Goal: Transaction & Acquisition: Purchase product/service

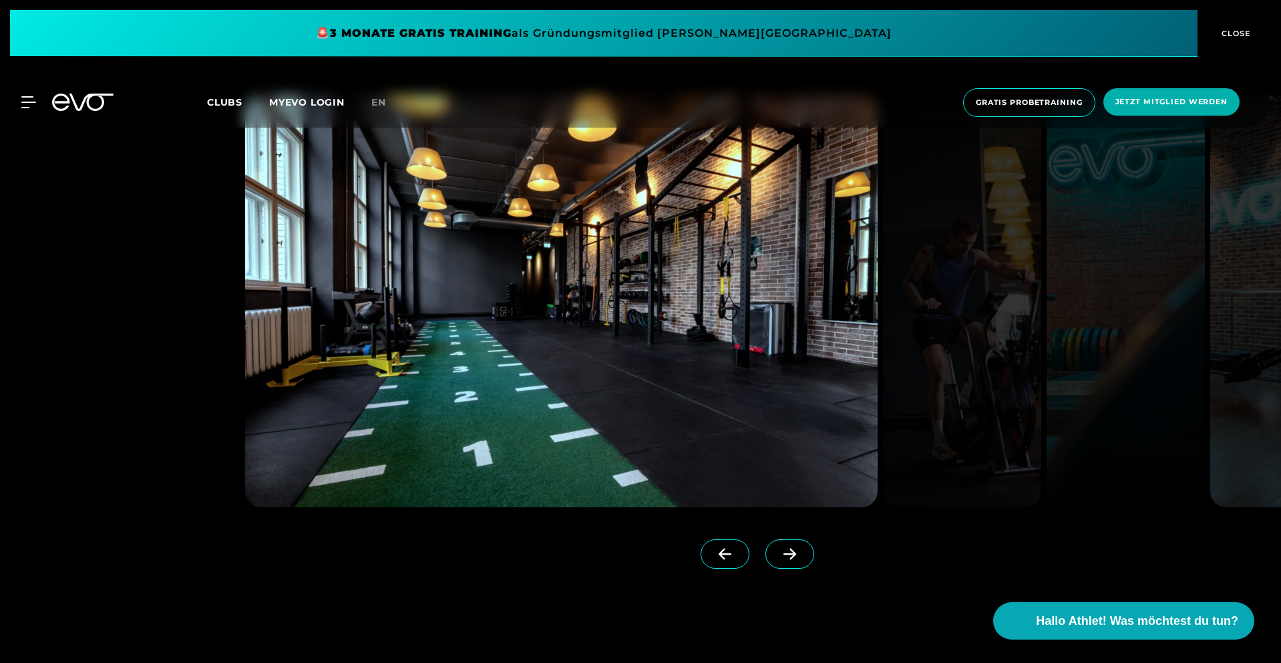
scroll to position [1350, 0]
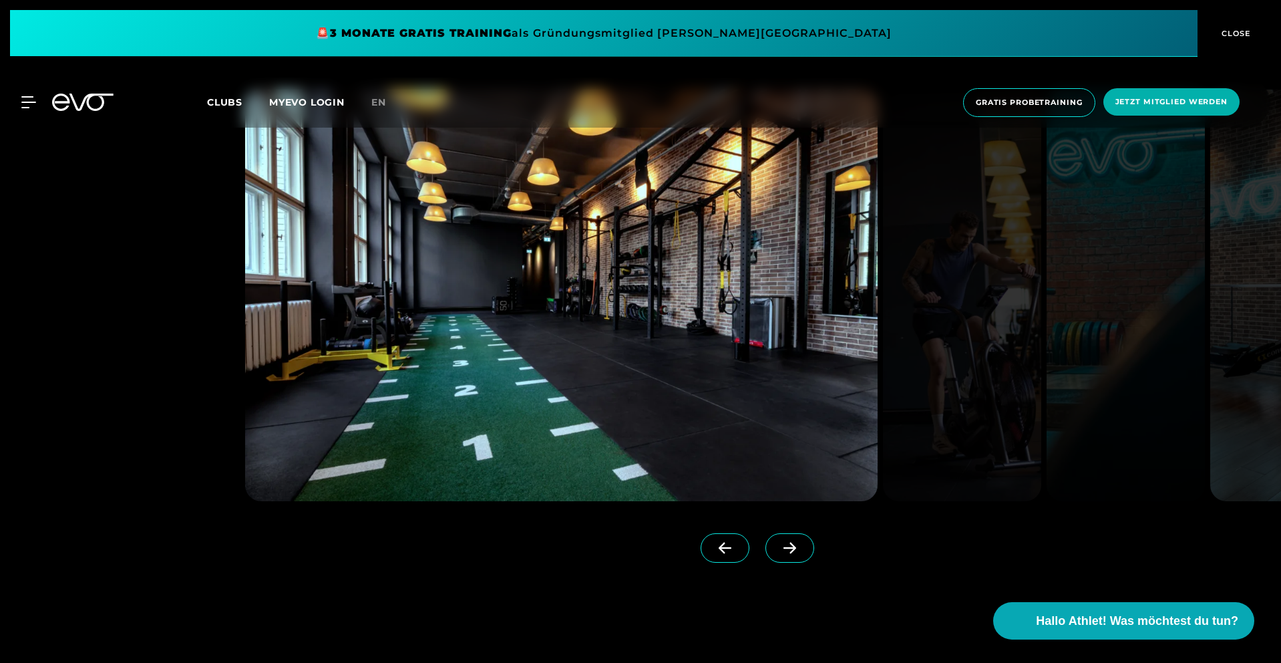
click at [773, 556] on span at bounding box center [789, 547] width 49 height 29
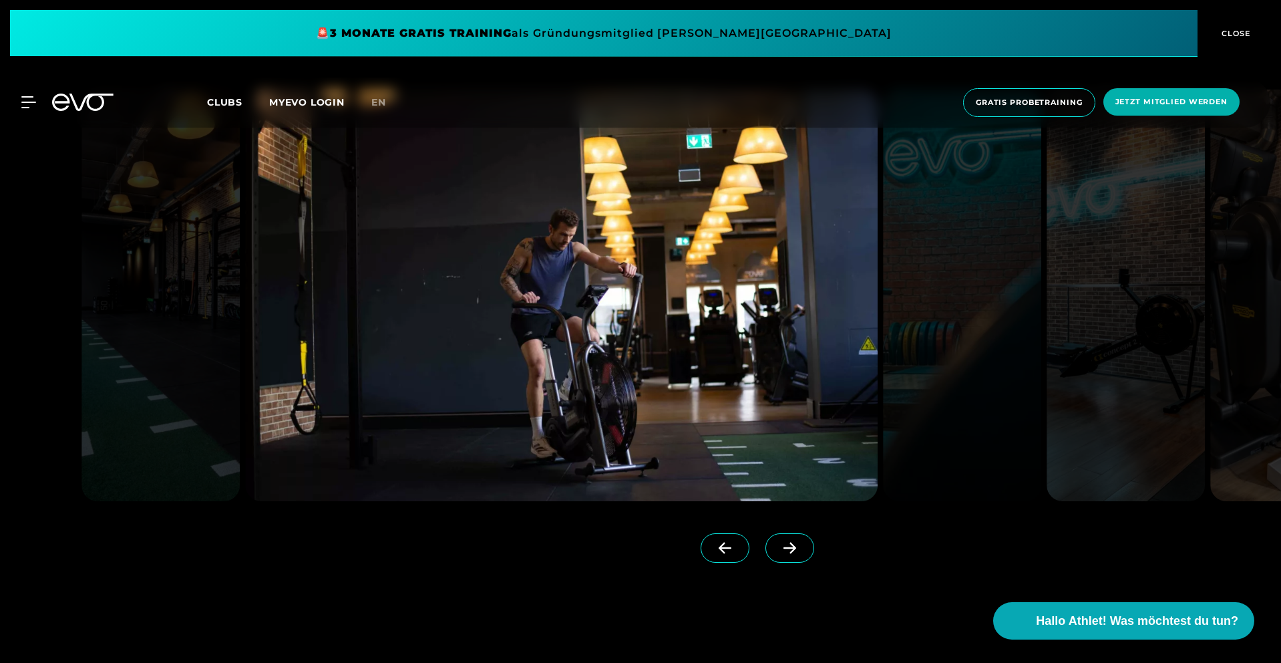
click at [773, 555] on span at bounding box center [789, 547] width 49 height 29
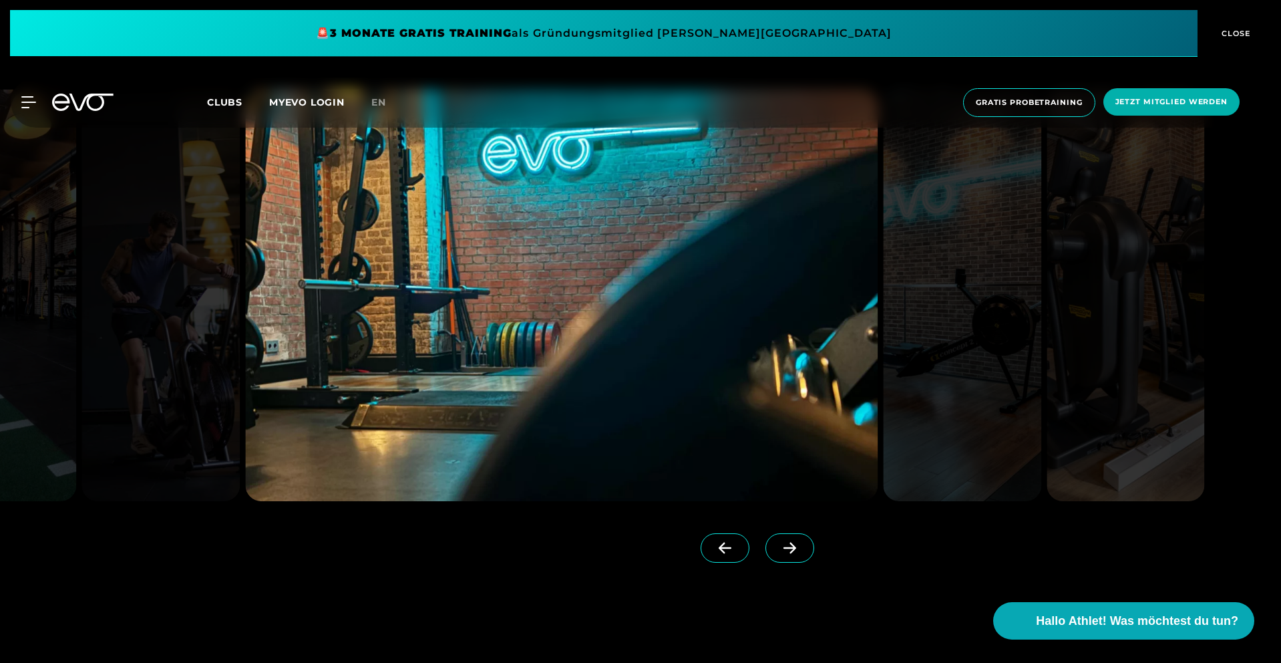
click at [773, 555] on span at bounding box center [789, 547] width 49 height 29
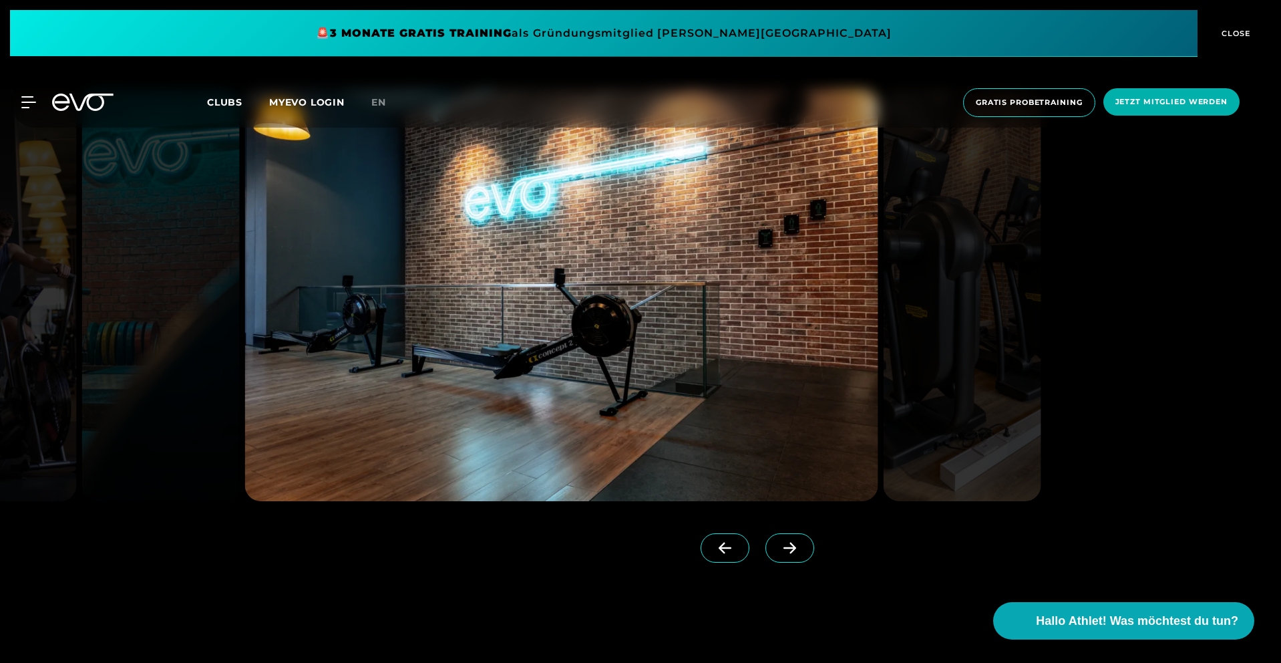
click at [773, 555] on span at bounding box center [789, 547] width 49 height 29
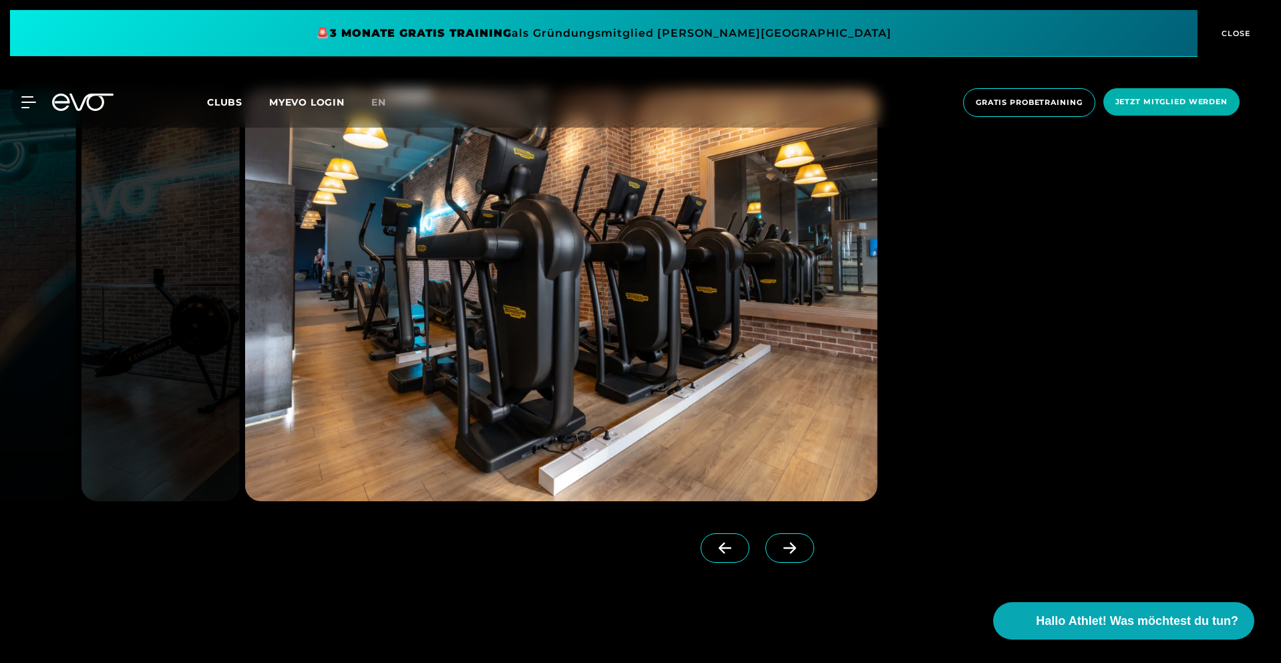
click at [773, 555] on span at bounding box center [789, 547] width 49 height 29
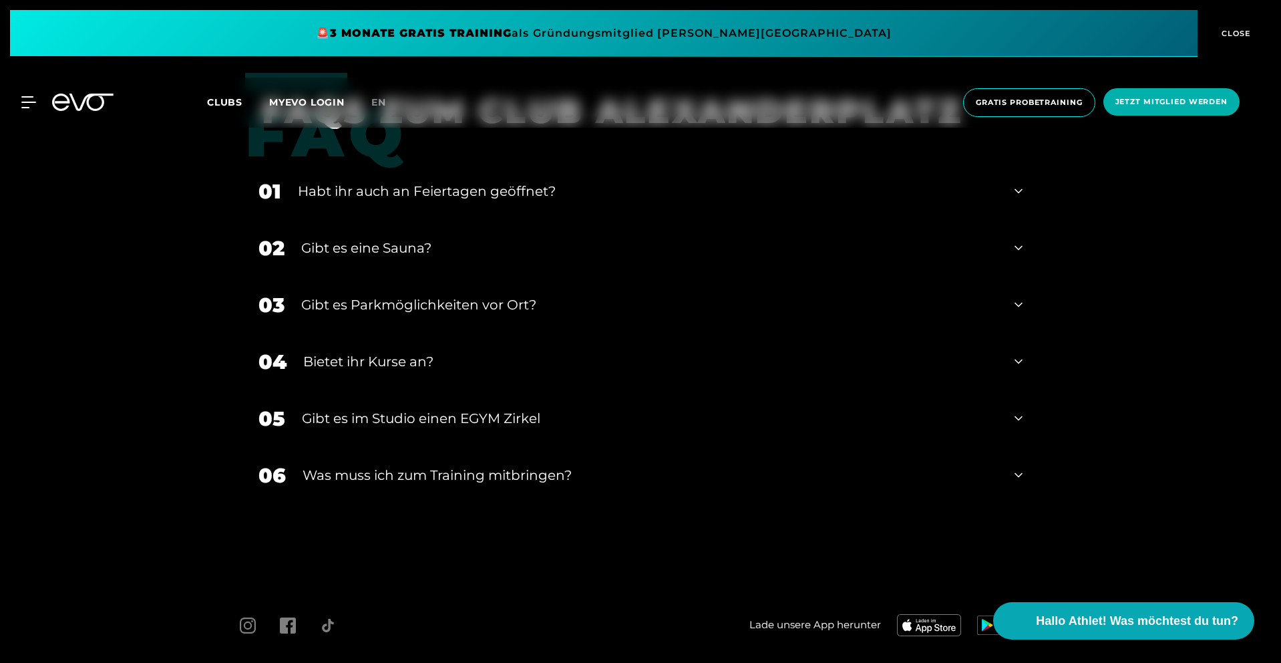
scroll to position [5124, 0]
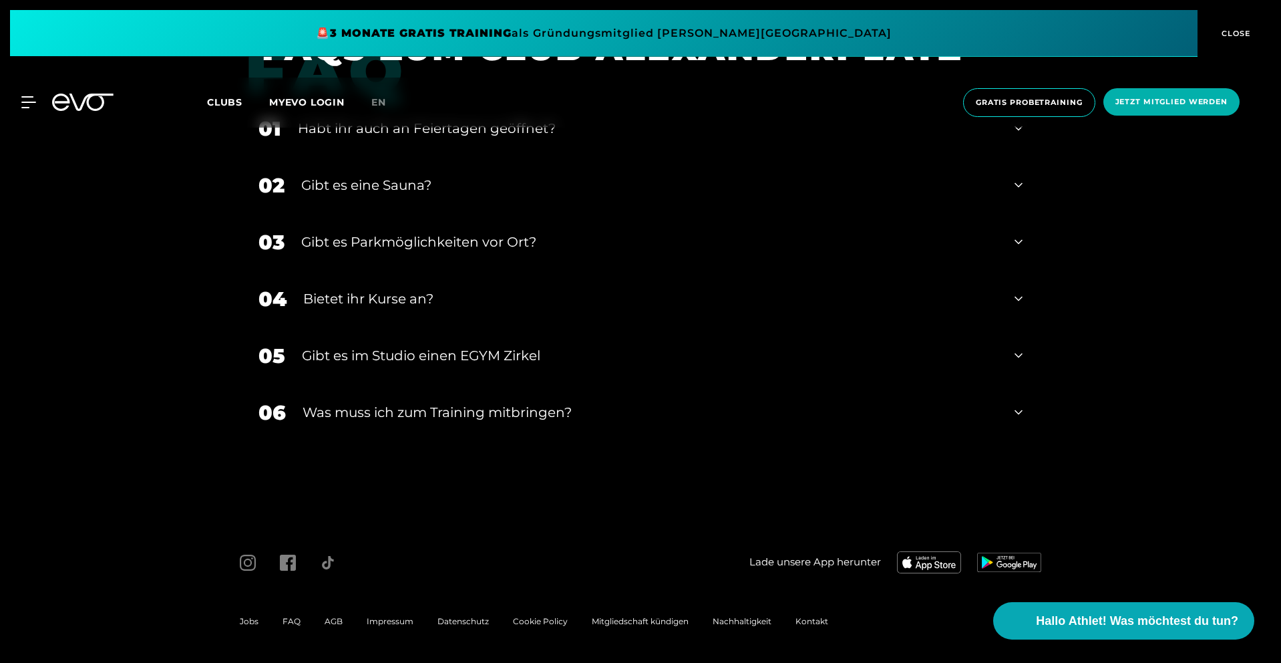
click at [371, 182] on div "Gibt es eine Sauna?" at bounding box center [649, 185] width 697 height 20
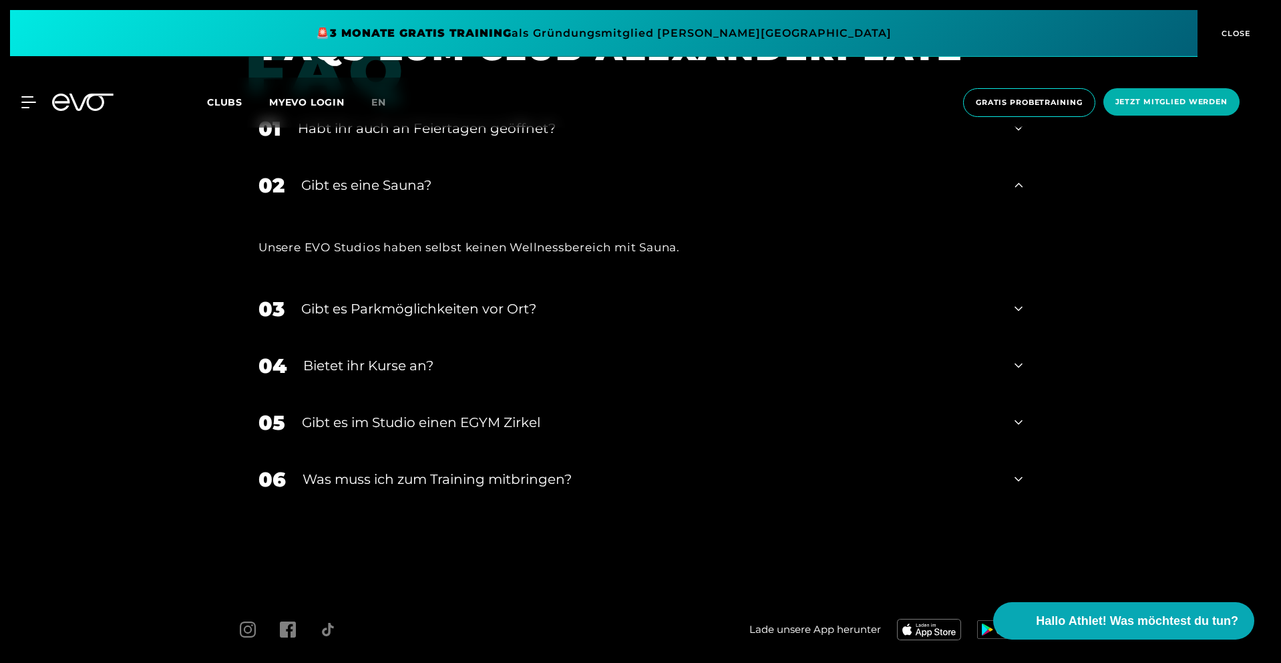
click at [371, 182] on div "Gibt es eine Sauna?" at bounding box center [649, 185] width 697 height 20
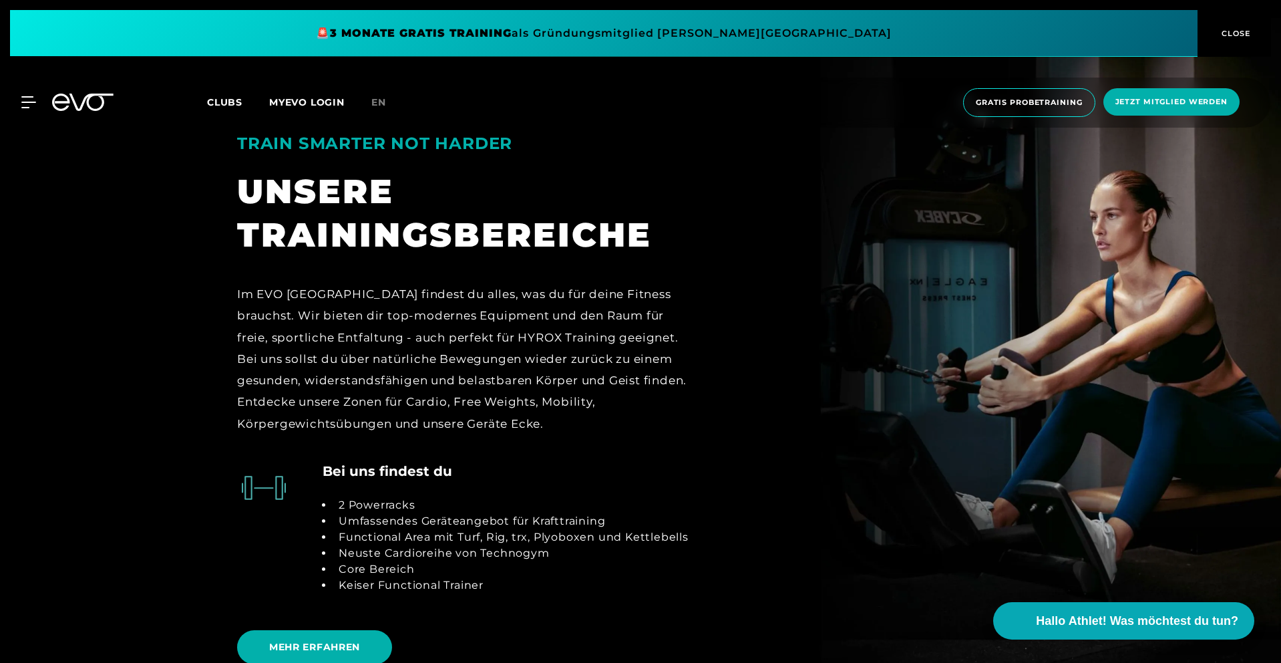
scroll to position [2888, 0]
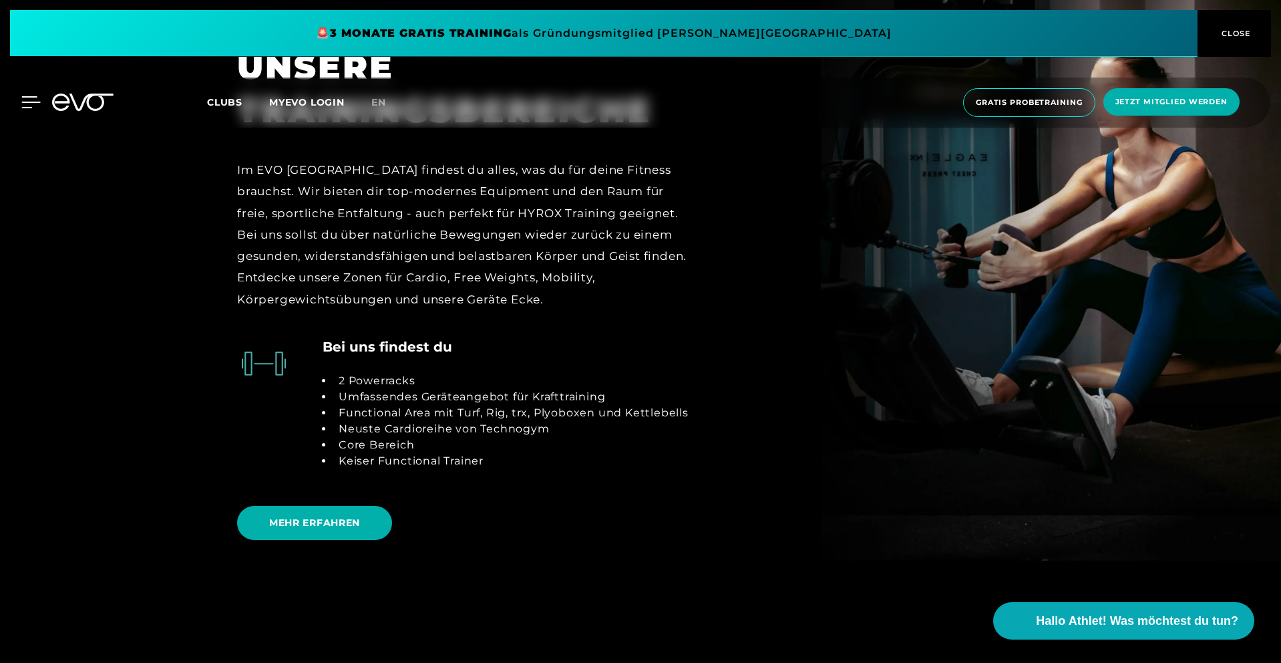
click at [31, 100] on icon at bounding box center [30, 102] width 19 height 12
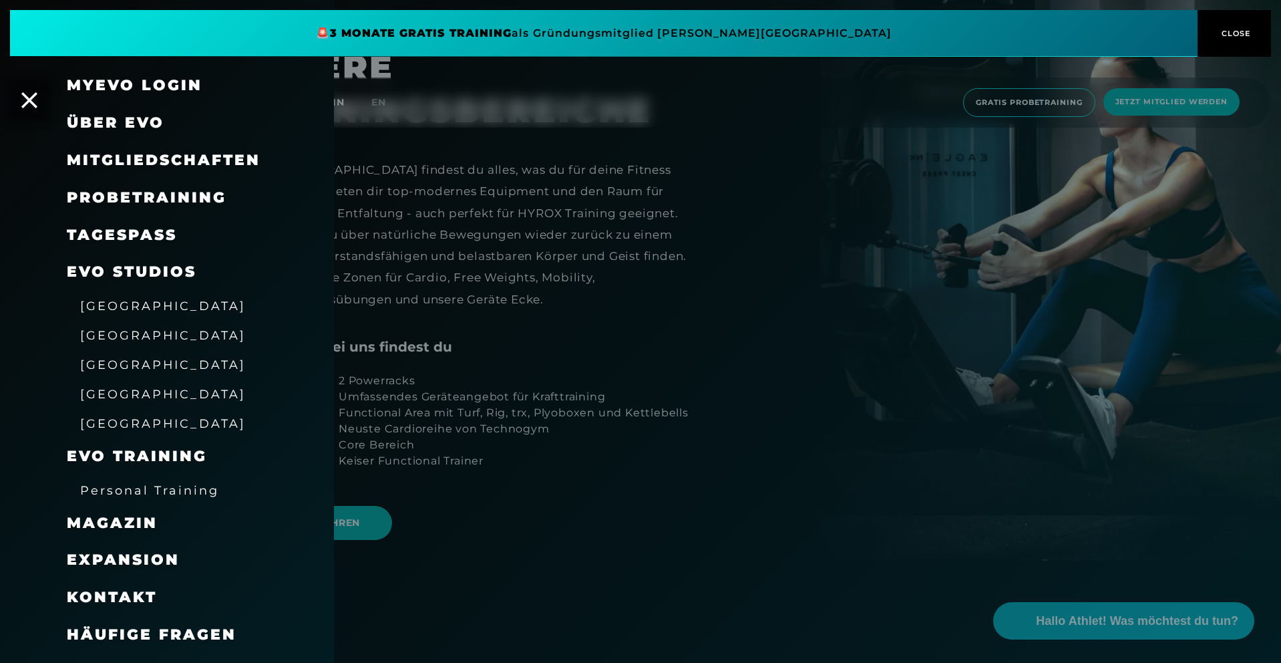
click at [146, 162] on span "Mitgliedschaften" at bounding box center [164, 160] width 194 height 18
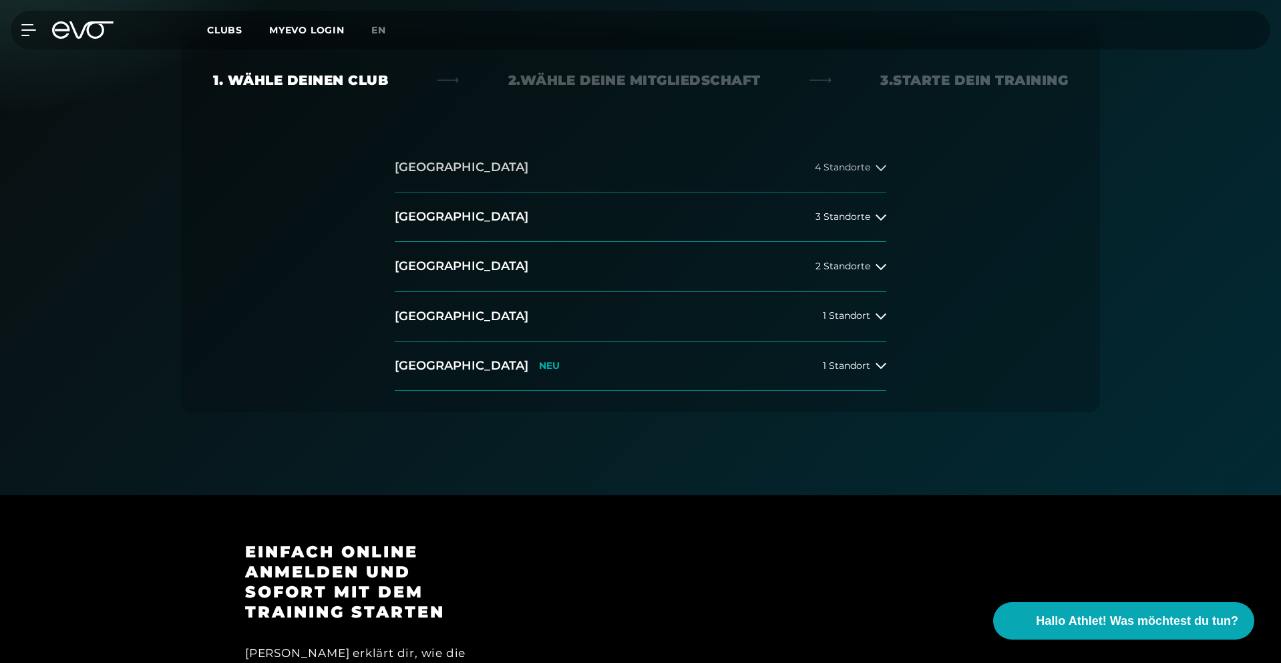
scroll to position [268, 0]
click at [866, 214] on span "3 Standorte" at bounding box center [843, 216] width 55 height 10
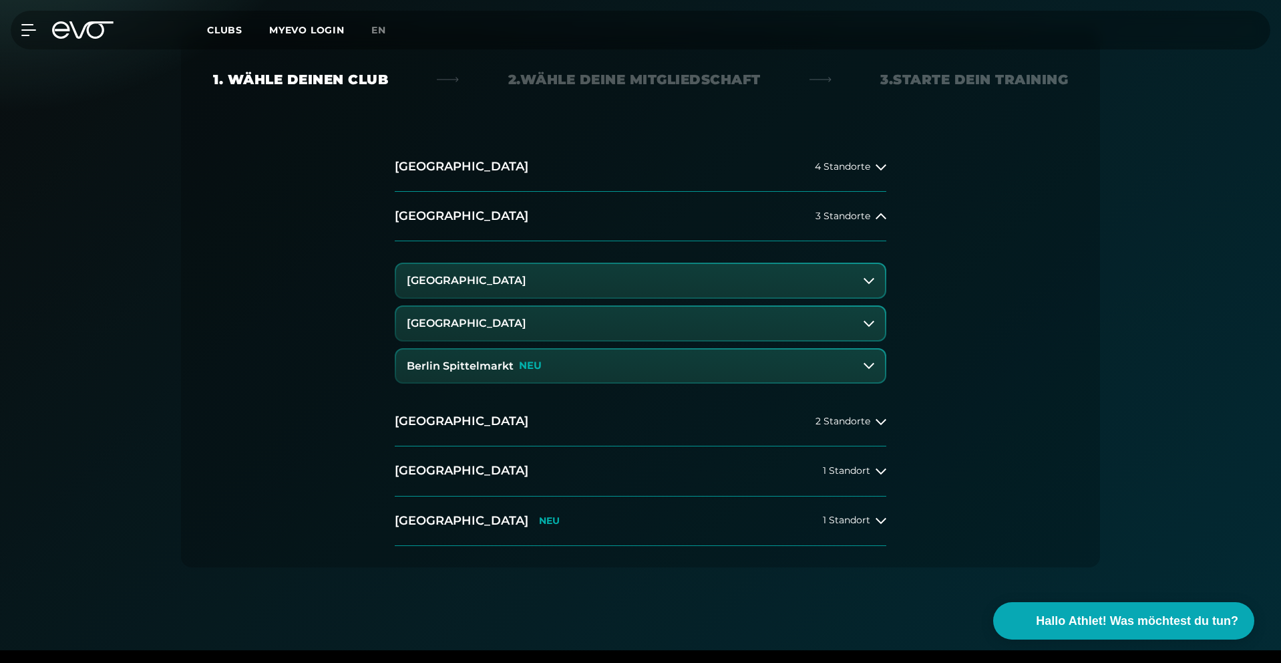
click at [665, 321] on button "[GEOGRAPHIC_DATA]" at bounding box center [640, 323] width 489 height 33
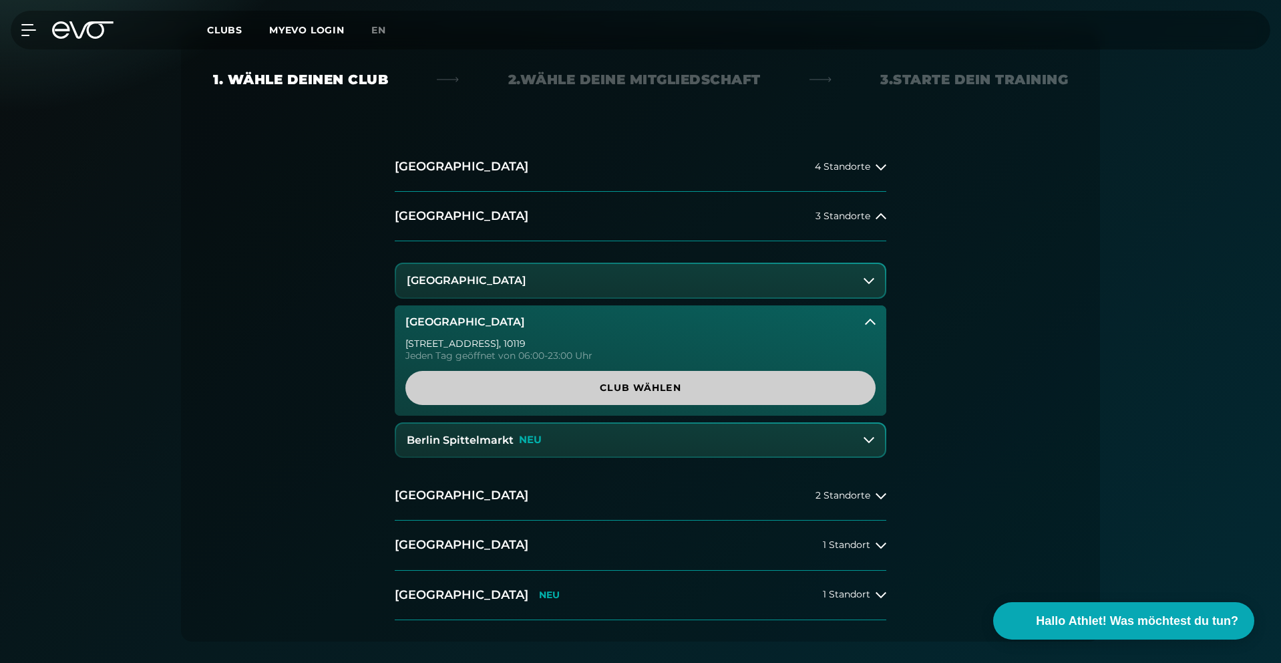
click at [660, 383] on span "Club wählen" at bounding box center [640, 388] width 406 height 14
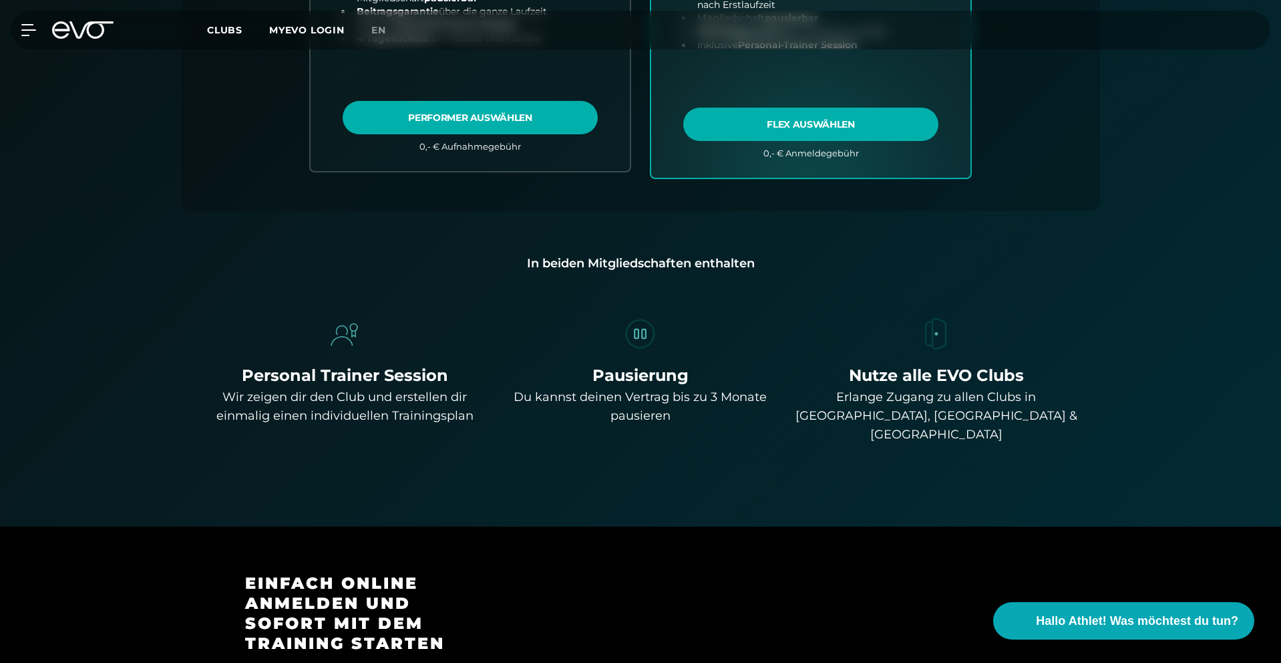
scroll to position [821, 0]
click at [641, 339] on img at bounding box center [640, 334] width 37 height 37
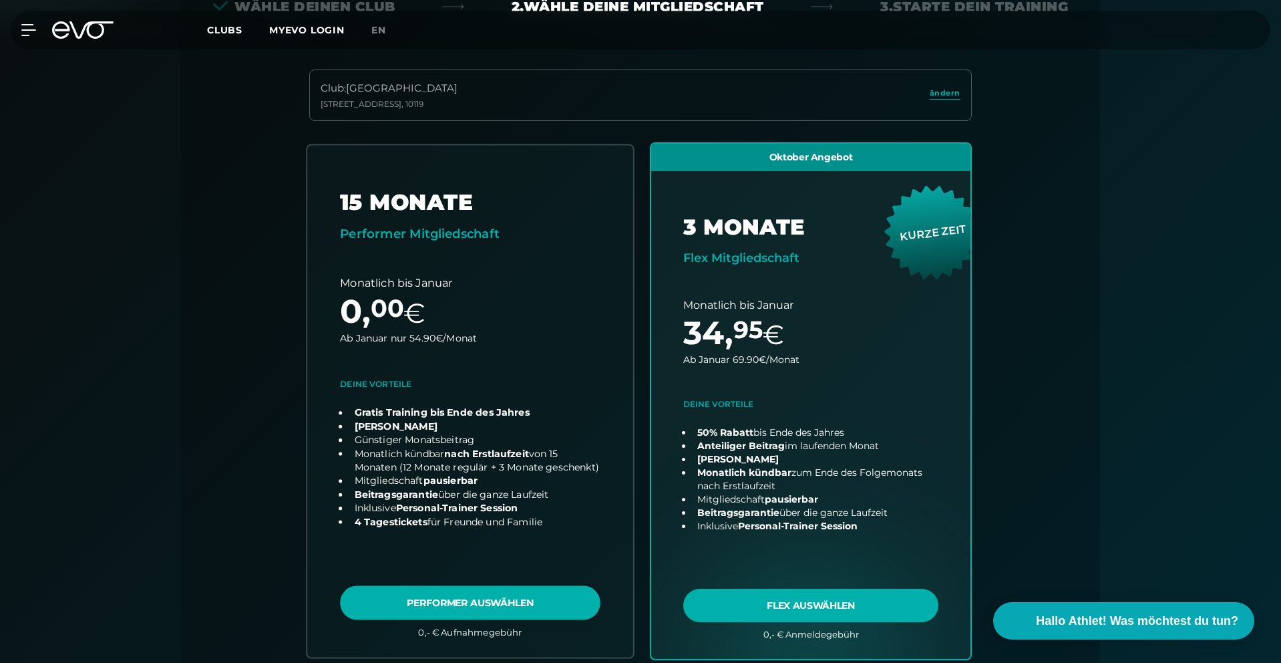
scroll to position [0, 0]
